Goal: Task Accomplishment & Management: Use online tool/utility

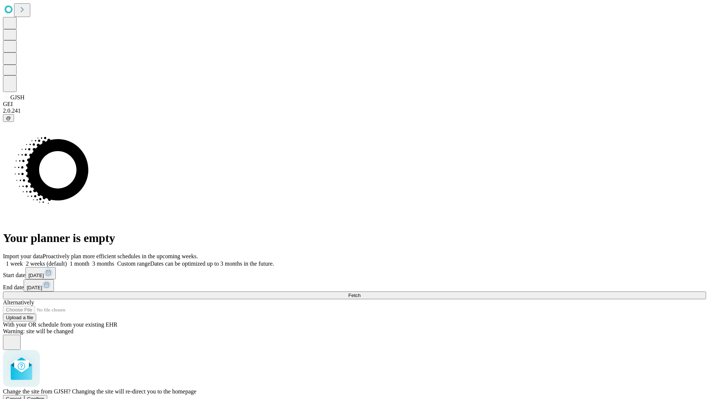
click at [45, 396] on span "Confirm" at bounding box center [35, 399] width 17 height 6
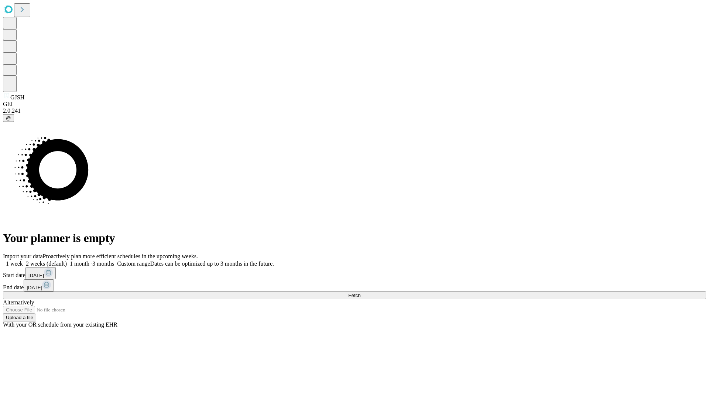
click at [23, 260] on label "1 week" at bounding box center [13, 263] width 20 height 6
click at [360, 292] on span "Fetch" at bounding box center [354, 295] width 12 height 6
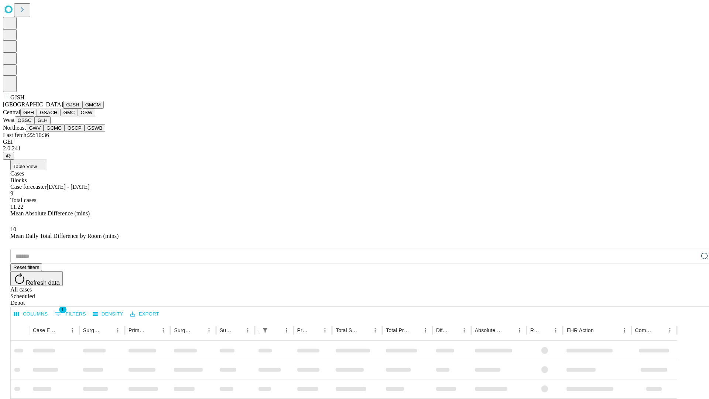
click at [82, 109] on button "GMCM" at bounding box center [92, 105] width 21 height 8
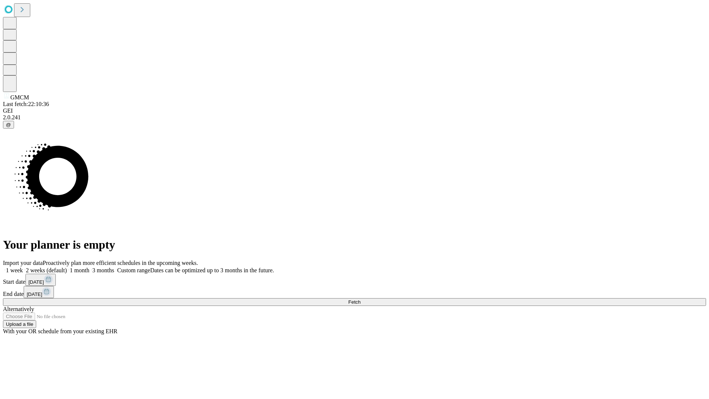
click at [23, 267] on label "1 week" at bounding box center [13, 270] width 20 height 6
click at [360, 299] on span "Fetch" at bounding box center [354, 302] width 12 height 6
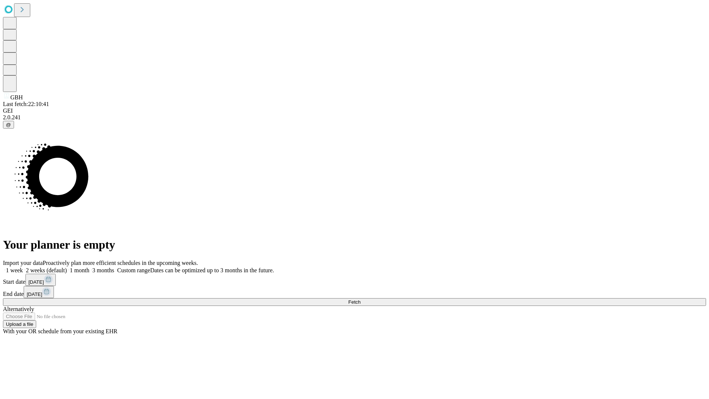
click at [23, 267] on label "1 week" at bounding box center [13, 270] width 20 height 6
click at [360, 299] on span "Fetch" at bounding box center [354, 302] width 12 height 6
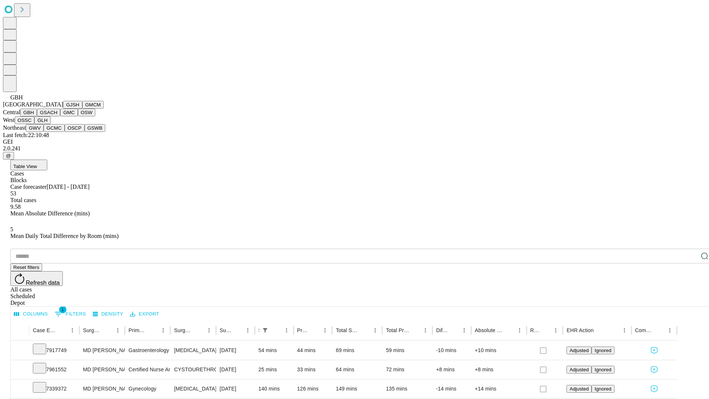
click at [57, 116] on button "GSACH" at bounding box center [48, 113] width 23 height 8
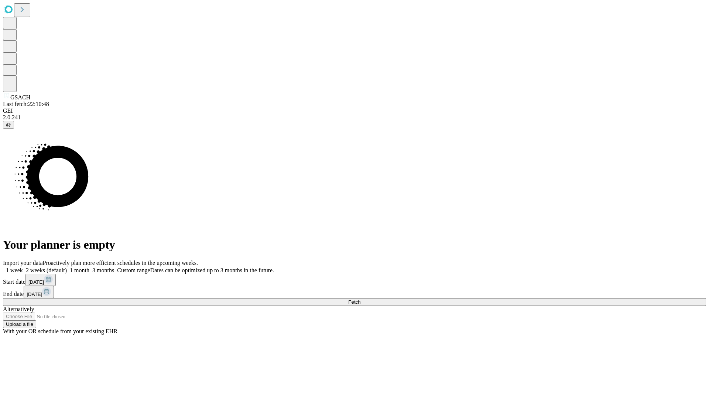
click at [360, 299] on span "Fetch" at bounding box center [354, 302] width 12 height 6
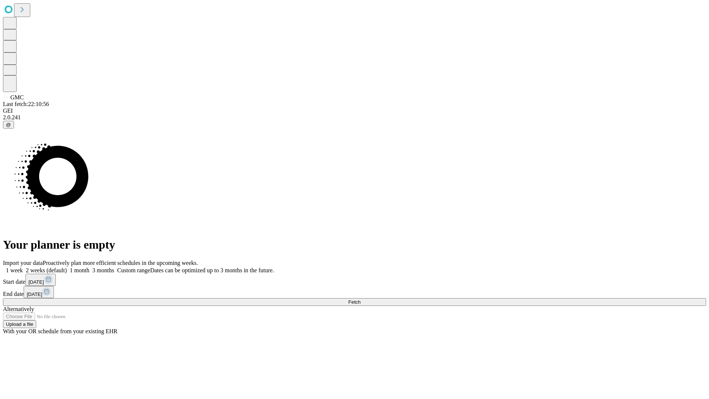
click at [23, 267] on label "1 week" at bounding box center [13, 270] width 20 height 6
click at [360, 299] on span "Fetch" at bounding box center [354, 302] width 12 height 6
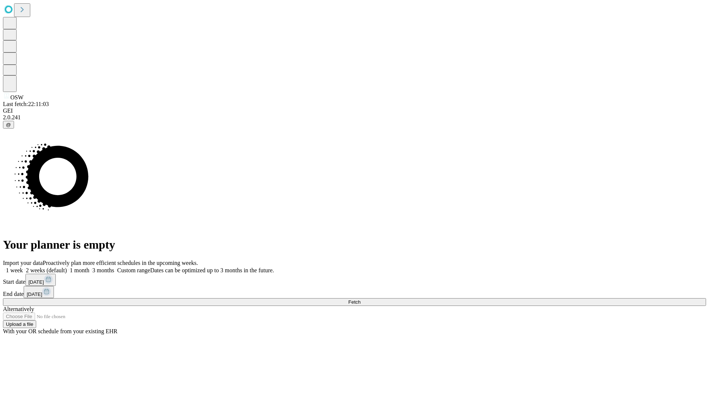
click at [23, 267] on label "1 week" at bounding box center [13, 270] width 20 height 6
click at [360, 299] on span "Fetch" at bounding box center [354, 302] width 12 height 6
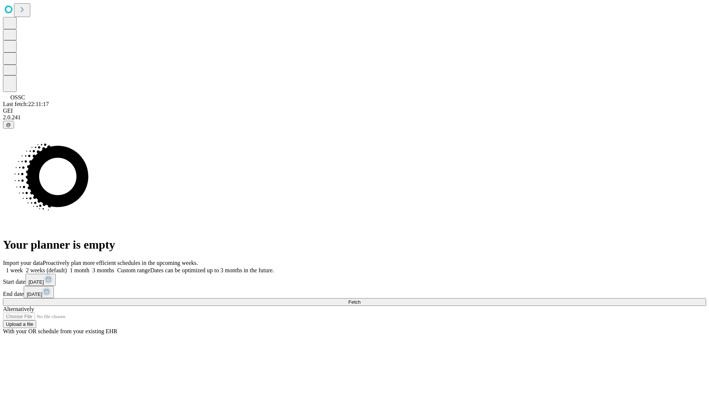
click at [23, 267] on label "1 week" at bounding box center [13, 270] width 20 height 6
click at [360, 299] on span "Fetch" at bounding box center [354, 302] width 12 height 6
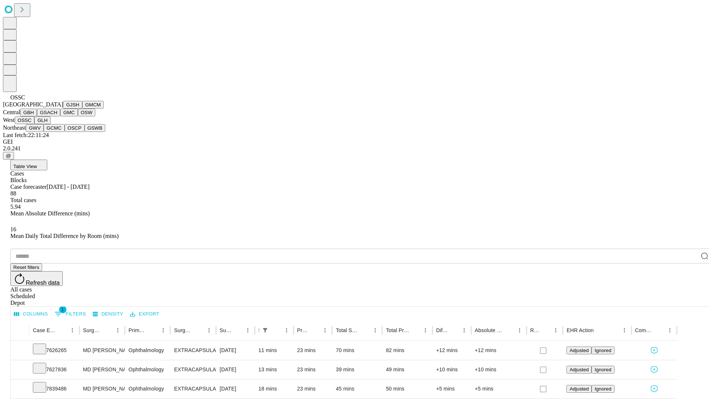
click at [50, 124] on button "GLH" at bounding box center [42, 120] width 16 height 8
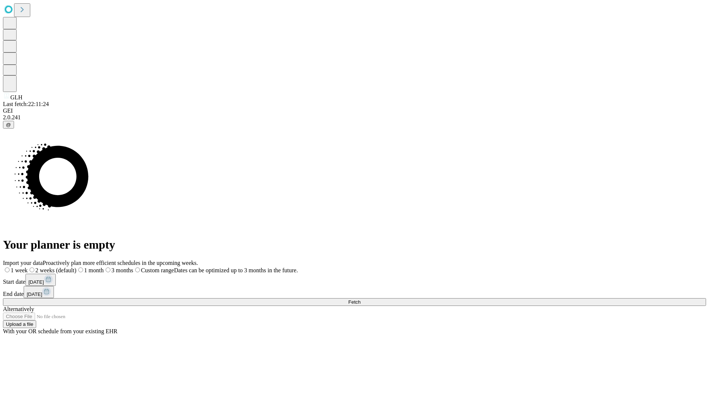
click at [28, 267] on label "1 week" at bounding box center [15, 270] width 25 height 6
click at [360, 299] on span "Fetch" at bounding box center [354, 302] width 12 height 6
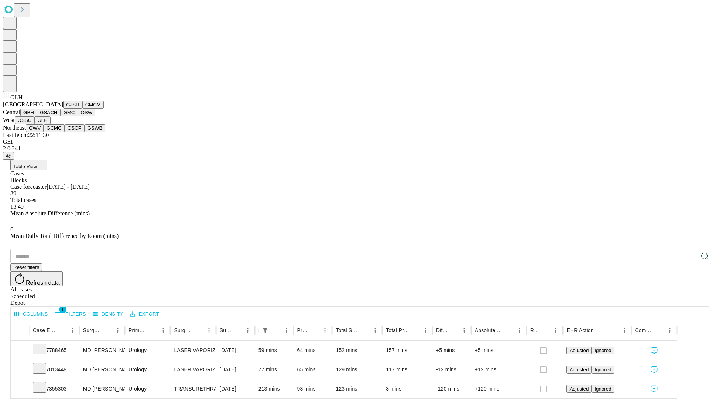
click at [44, 132] on button "GWV" at bounding box center [35, 128] width 18 height 8
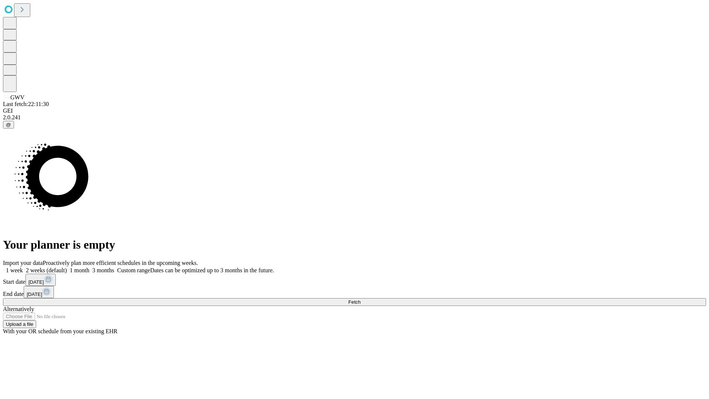
click at [23, 267] on label "1 week" at bounding box center [13, 270] width 20 height 6
click at [360, 299] on span "Fetch" at bounding box center [354, 302] width 12 height 6
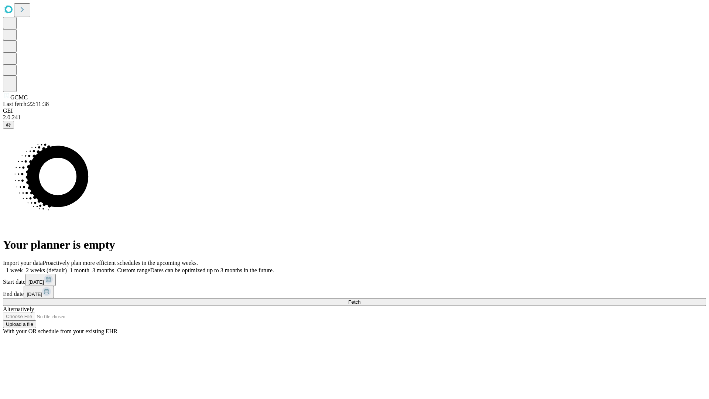
click at [23, 267] on label "1 week" at bounding box center [13, 270] width 20 height 6
click at [360, 299] on span "Fetch" at bounding box center [354, 302] width 12 height 6
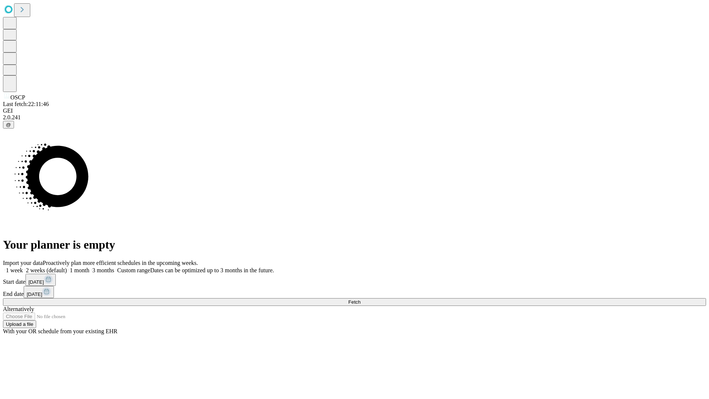
click at [360, 299] on span "Fetch" at bounding box center [354, 302] width 12 height 6
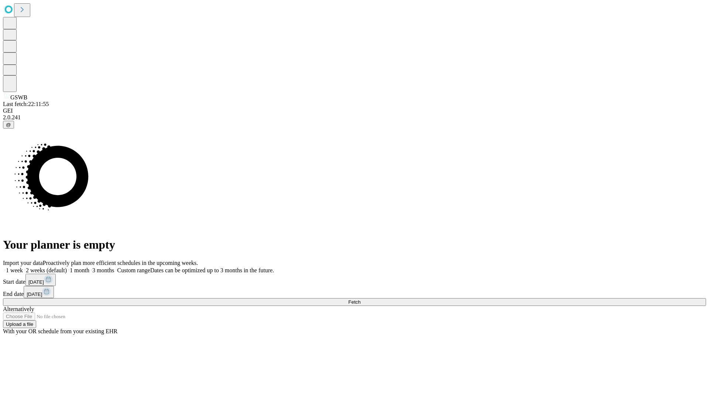
click at [23, 267] on label "1 week" at bounding box center [13, 270] width 20 height 6
click at [360, 299] on span "Fetch" at bounding box center [354, 302] width 12 height 6
